Goal: Use online tool/utility: Utilize a website feature to perform a specific function

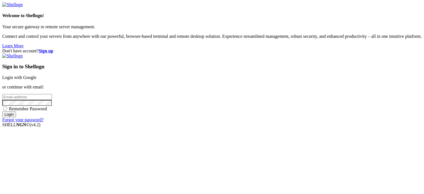
click at [36, 75] on link "Login with Google" at bounding box center [19, 77] width 34 height 5
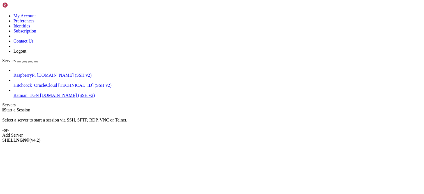
drag, startPoint x: 174, startPoint y: 74, endPoint x: 118, endPoint y: 62, distance: 56.7
click at [174, 113] on div "Select a server to start a session via SSH, SFTP, RDP, VNC or Telnet. -or-" at bounding box center [212, 123] width 420 height 20
click at [36, 73] on span "RaspberryPi" at bounding box center [24, 75] width 22 height 5
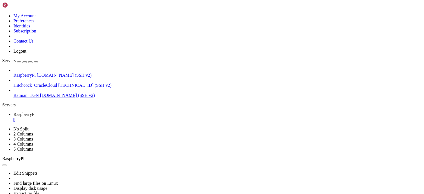
click at [105, 117] on div "" at bounding box center [217, 119] width 408 height 5
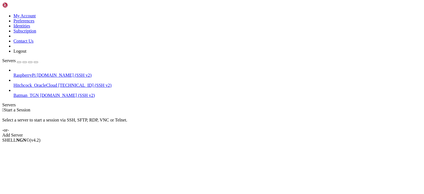
click at [201, 120] on div " Start a Session Select a server to start a session via SSH, SFTP, RDP, VNC or…" at bounding box center [212, 123] width 420 height 30
click at [181, 131] on div " Start a Session Select a server to start a session via SSH, SFTP, RDP, VNC or…" at bounding box center [212, 123] width 420 height 30
click at [182, 125] on div " Start a Session Select a server to start a session via SSH, SFTP, RDP, VNC or…" at bounding box center [212, 123] width 420 height 30
click at [99, 113] on div "Select a server to start a session via SSH, SFTP, RDP, VNC or Telnet. -or-" at bounding box center [212, 123] width 420 height 20
click at [13, 73] on icon at bounding box center [13, 73] width 0 height 0
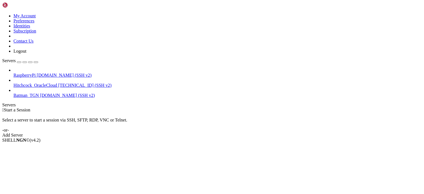
click at [13, 73] on icon at bounding box center [13, 73] width 0 height 0
click at [29, 73] on span "RaspberryPi" at bounding box center [24, 75] width 22 height 5
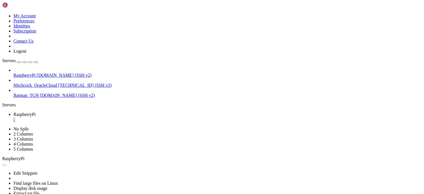
scroll to position [0, 0]
click at [15, 98] on div "RaspberryPi [DOMAIN_NAME] (SSH v2) Hitchcock_OracleCloud [TECHNICAL_ID] (SSH v2…" at bounding box center [212, 83] width 420 height 30
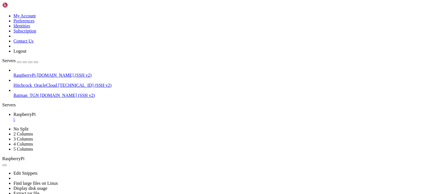
scroll to position [352, 0]
click at [106, 117] on div "" at bounding box center [217, 119] width 408 height 5
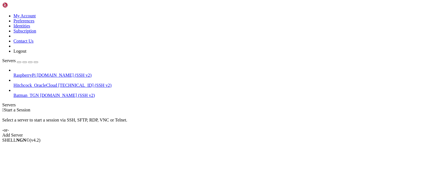
drag, startPoint x: 13, startPoint y: 91, endPoint x: 18, endPoint y: 84, distance: 8.5
click at [13, 91] on div "RaspberryPi [DOMAIN_NAME] (SSH v2) Hitchcock_OracleCloud [TECHNICAL_ID] (SSH v2…" at bounding box center [212, 83] width 420 height 30
click at [40, 93] on span "[DOMAIN_NAME] (SSH v2)" at bounding box center [67, 95] width 55 height 5
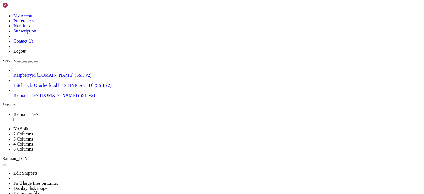
scroll to position [0, 0]
click at [7, 88] on div "RaspberryPi [DOMAIN_NAME] (SSH v2) Hitchcock_OracleCloud [TECHNICAL_ID] (SSH v2…" at bounding box center [212, 83] width 420 height 30
click at [109, 117] on div "" at bounding box center [217, 119] width 408 height 5
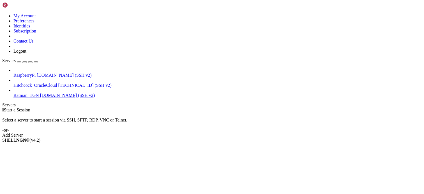
click at [15, 91] on div "RaspberryPi [DOMAIN_NAME] (SSH v2) Hitchcock_OracleCloud [TECHNICAL_ID] (SSH v2…" at bounding box center [212, 83] width 420 height 30
